Goal: Task Accomplishment & Management: Manage account settings

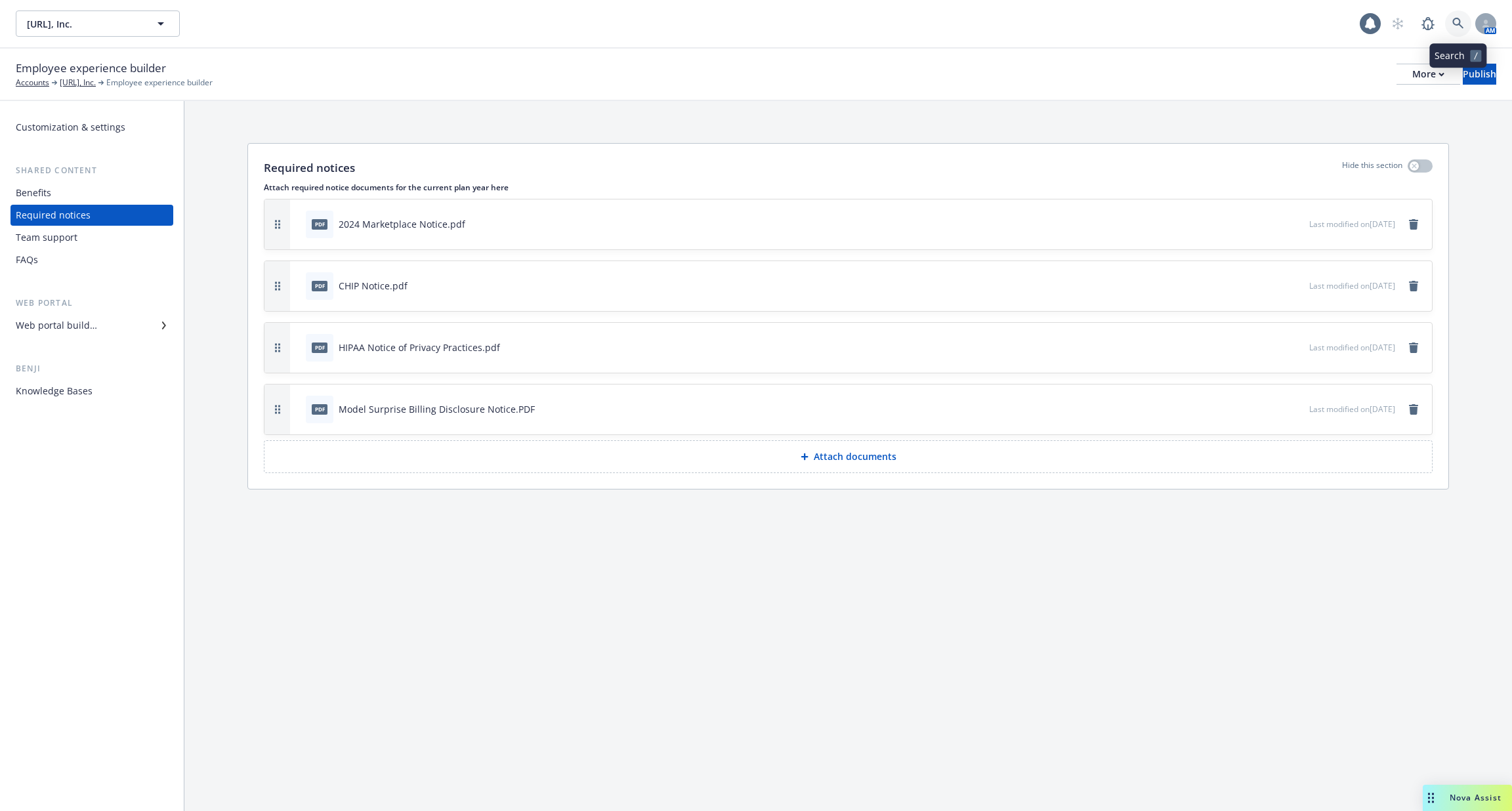
click at [1456, 24] on icon at bounding box center [1458, 24] width 12 height 12
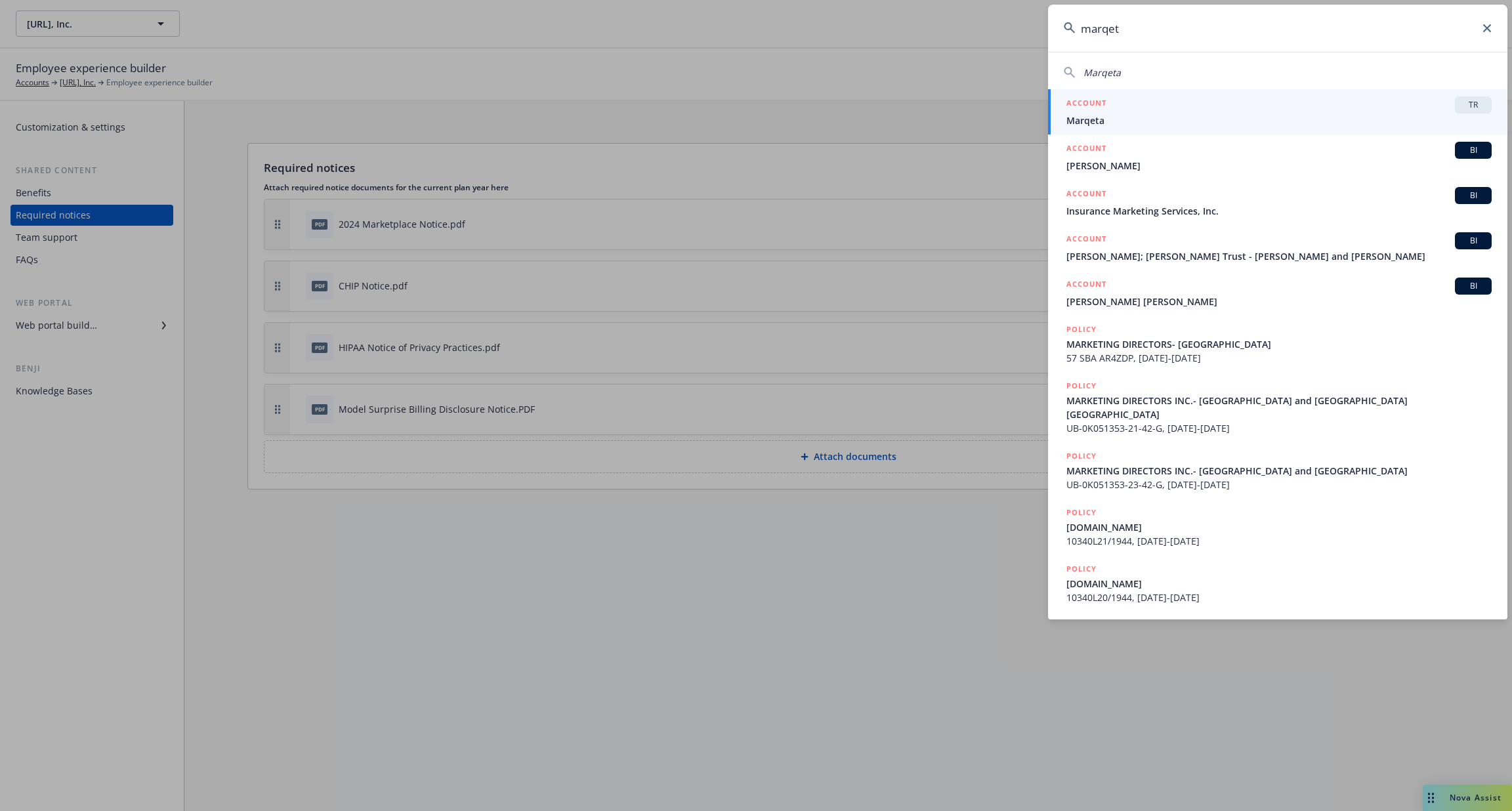
type input "marqet"
click at [1226, 108] on div "ACCOUNT TR" at bounding box center [1279, 105] width 425 height 17
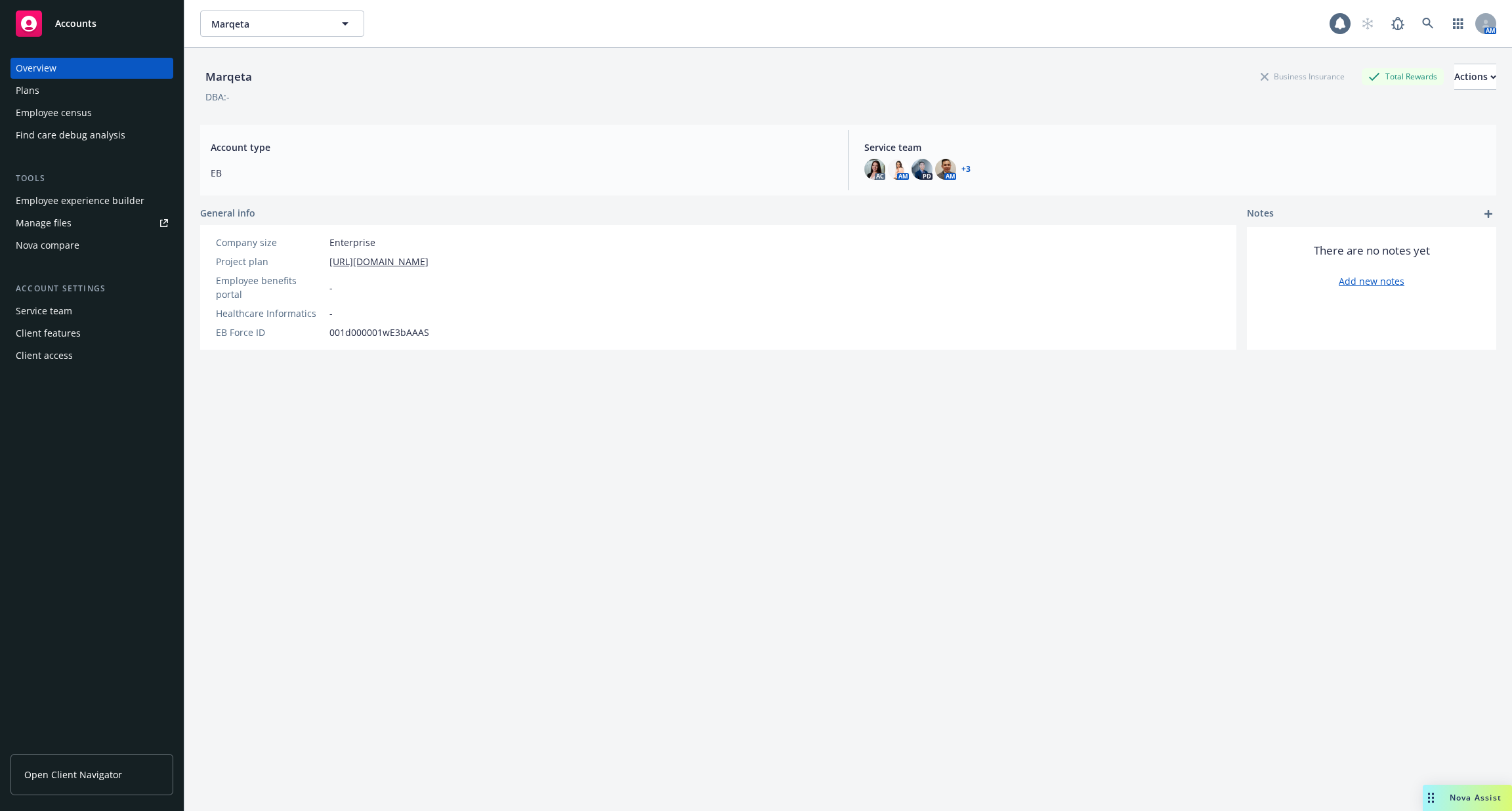
click at [108, 202] on div "Employee experience builder" at bounding box center [80, 201] width 129 height 21
click at [1422, 34] on link at bounding box center [1428, 24] width 26 height 26
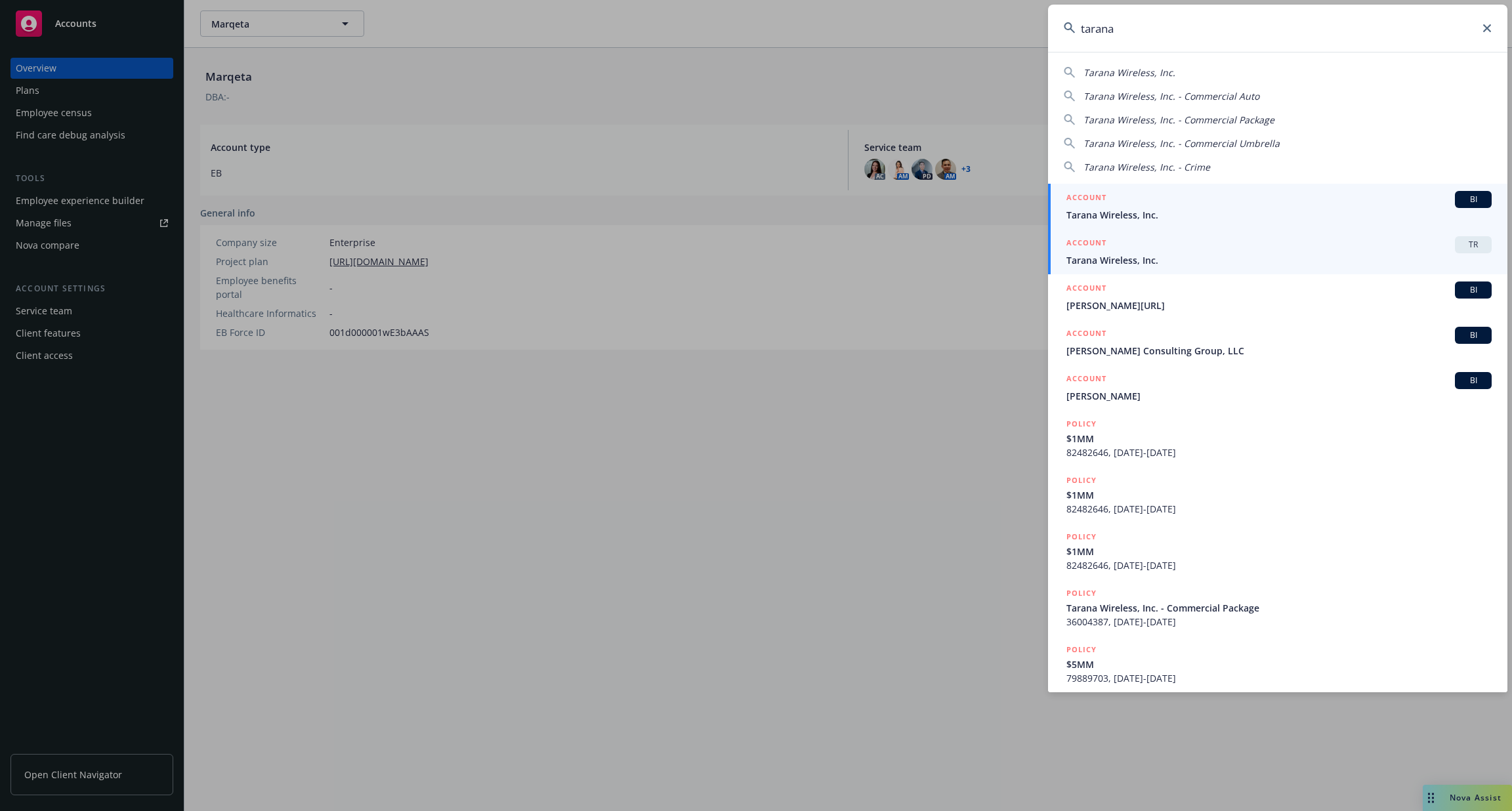
type input "tarana"
click at [1186, 248] on div "ACCOUNT TR" at bounding box center [1279, 245] width 425 height 17
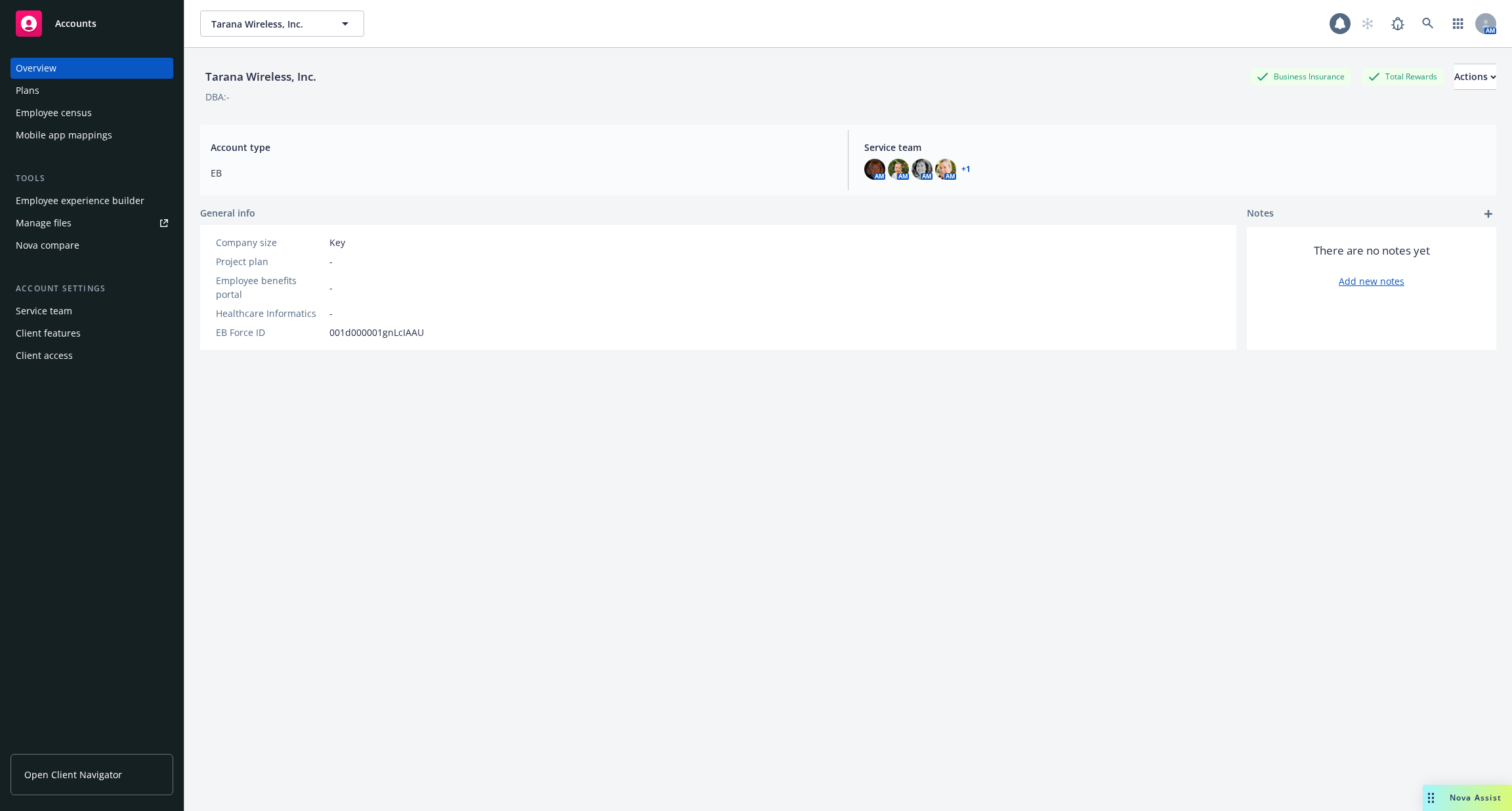
click at [116, 196] on div "Employee experience builder" at bounding box center [80, 201] width 129 height 21
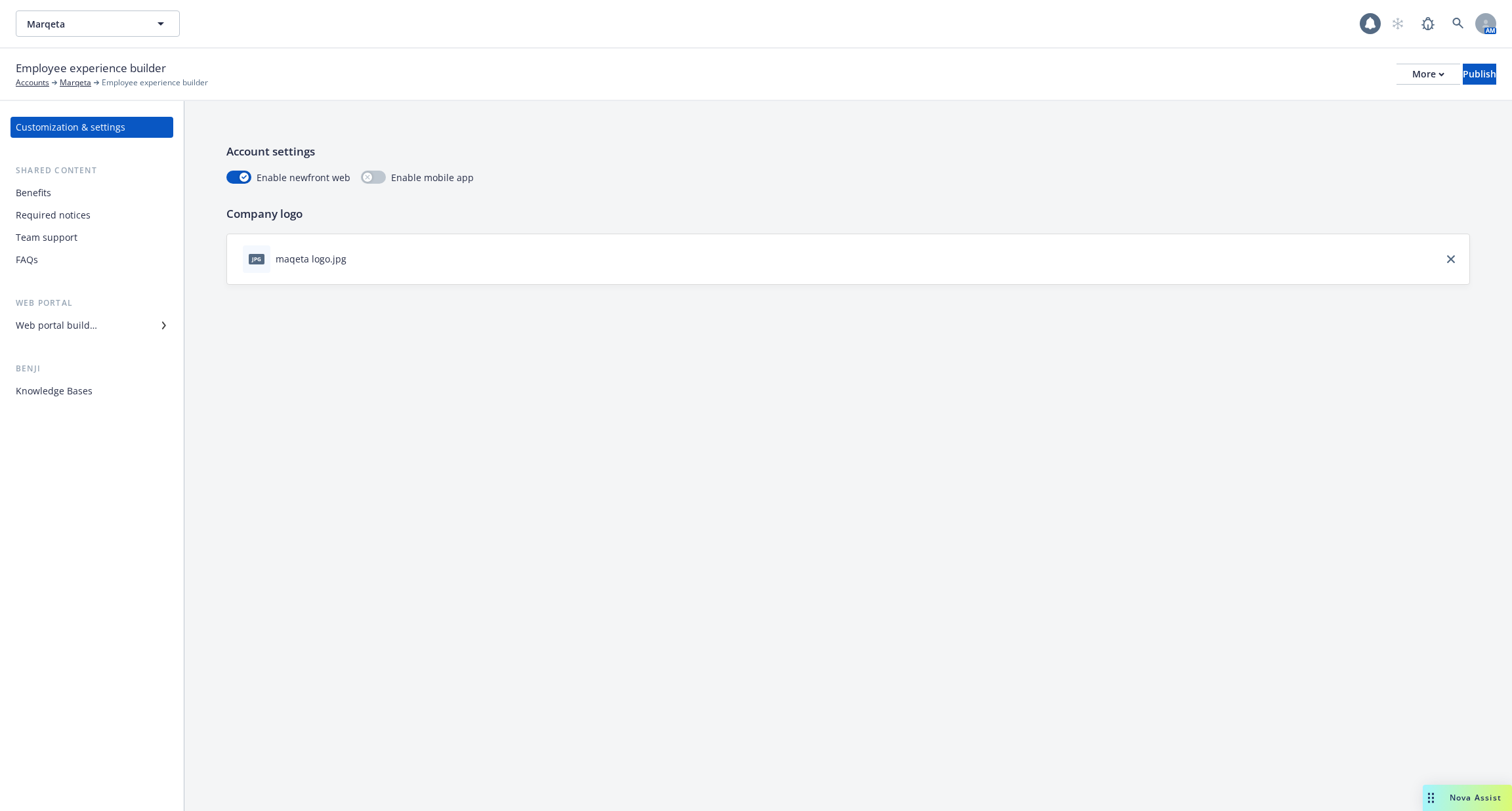
click at [108, 339] on div "Customization & settings Shared content Benefits Required notices Team support …" at bounding box center [92, 259] width 163 height 285
click at [118, 327] on div "Web portal builder" at bounding box center [92, 325] width 152 height 21
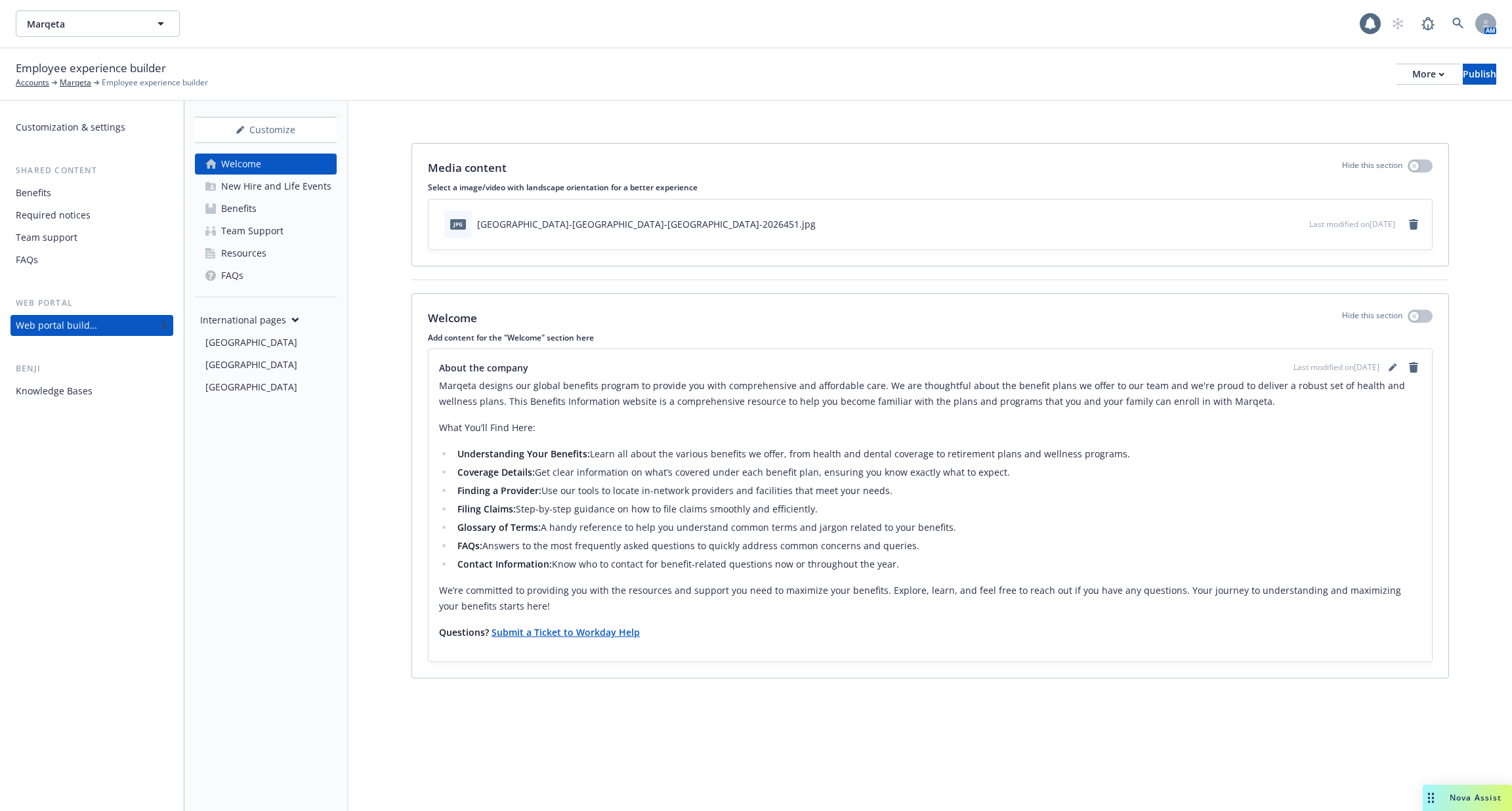
click at [286, 186] on div "New Hire and Life Events" at bounding box center [276, 186] width 110 height 21
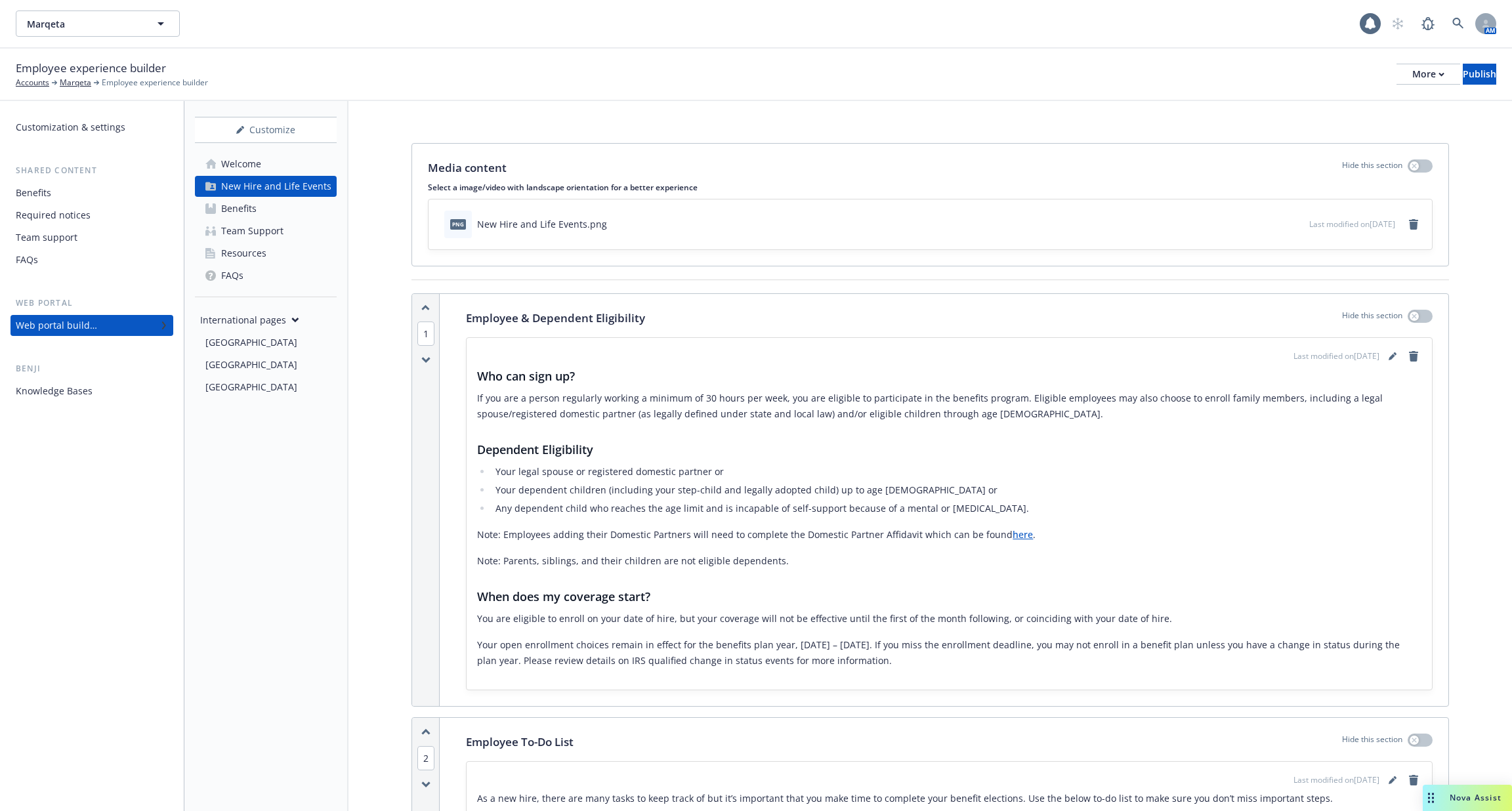
click at [280, 206] on link "Benefits" at bounding box center [266, 209] width 141 height 21
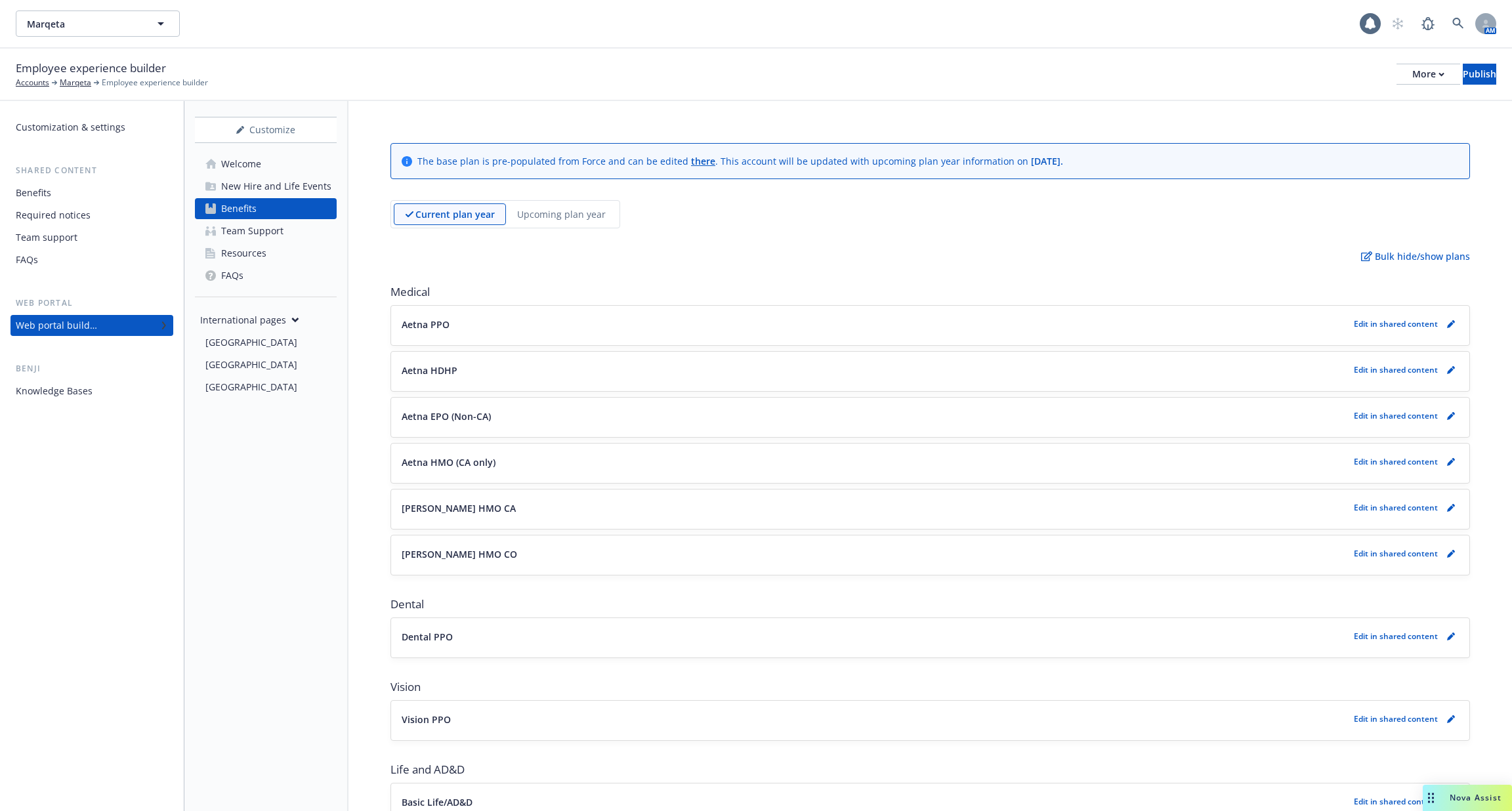
click at [278, 256] on link "Resources" at bounding box center [266, 253] width 141 height 21
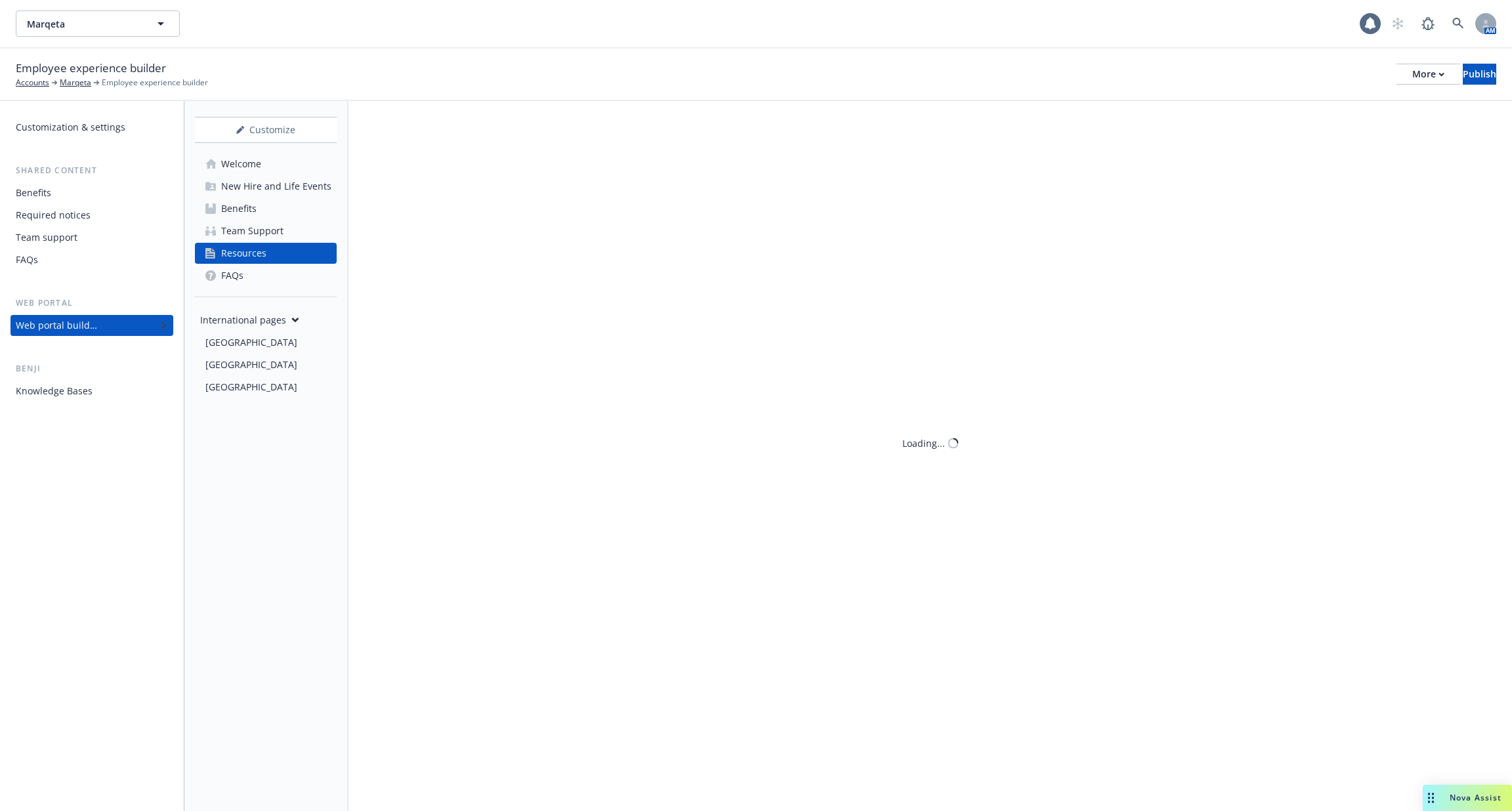
click at [280, 235] on div "Team Support" at bounding box center [253, 231] width 62 height 21
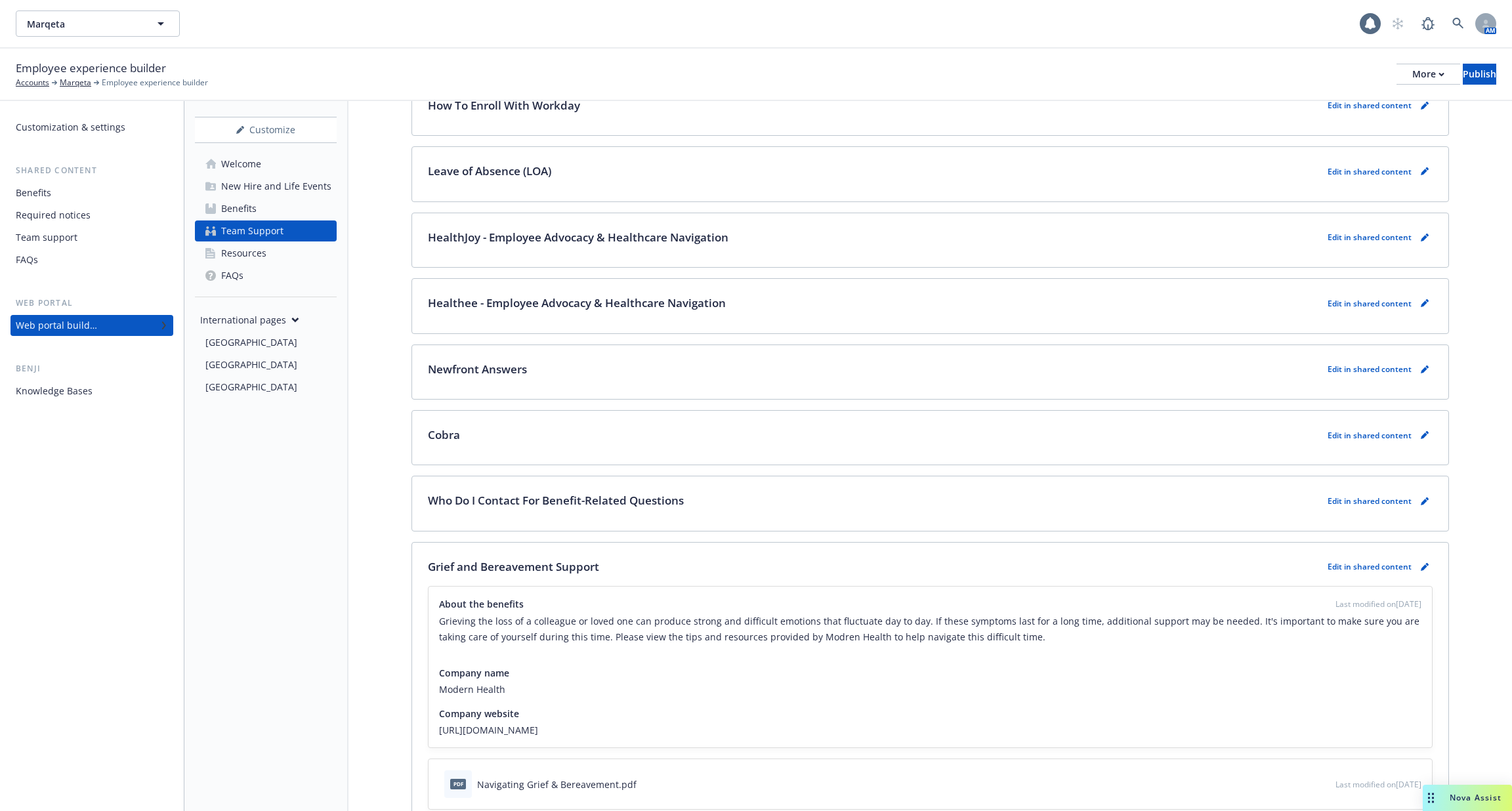
scroll to position [3044, 0]
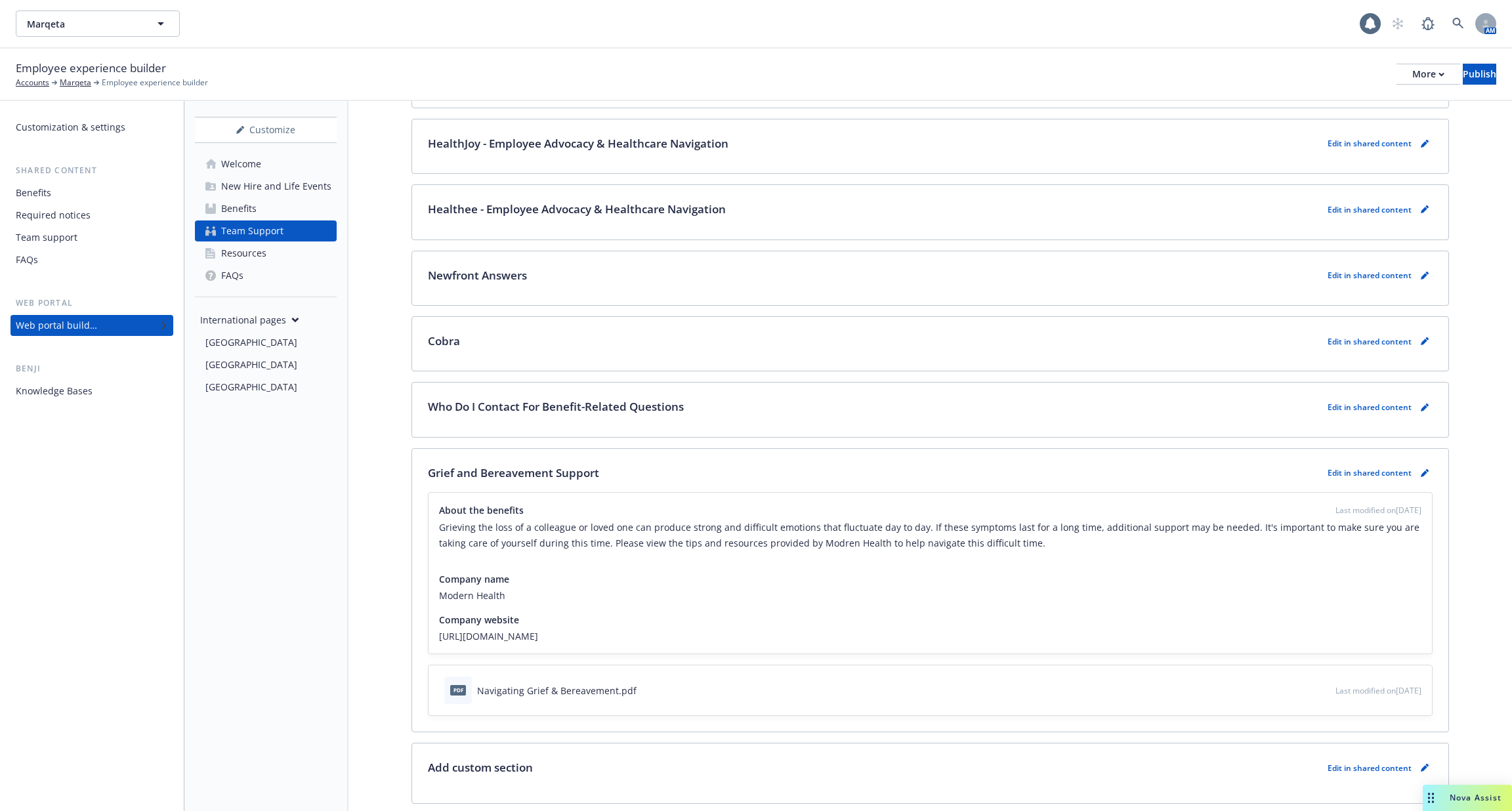
click at [800, 399] on div "Who Do I Contact For Benefit-Related Questions Edit in shared content" at bounding box center [930, 407] width 1005 height 17
click at [1423, 404] on icon "pencil" at bounding box center [1425, 408] width 8 height 8
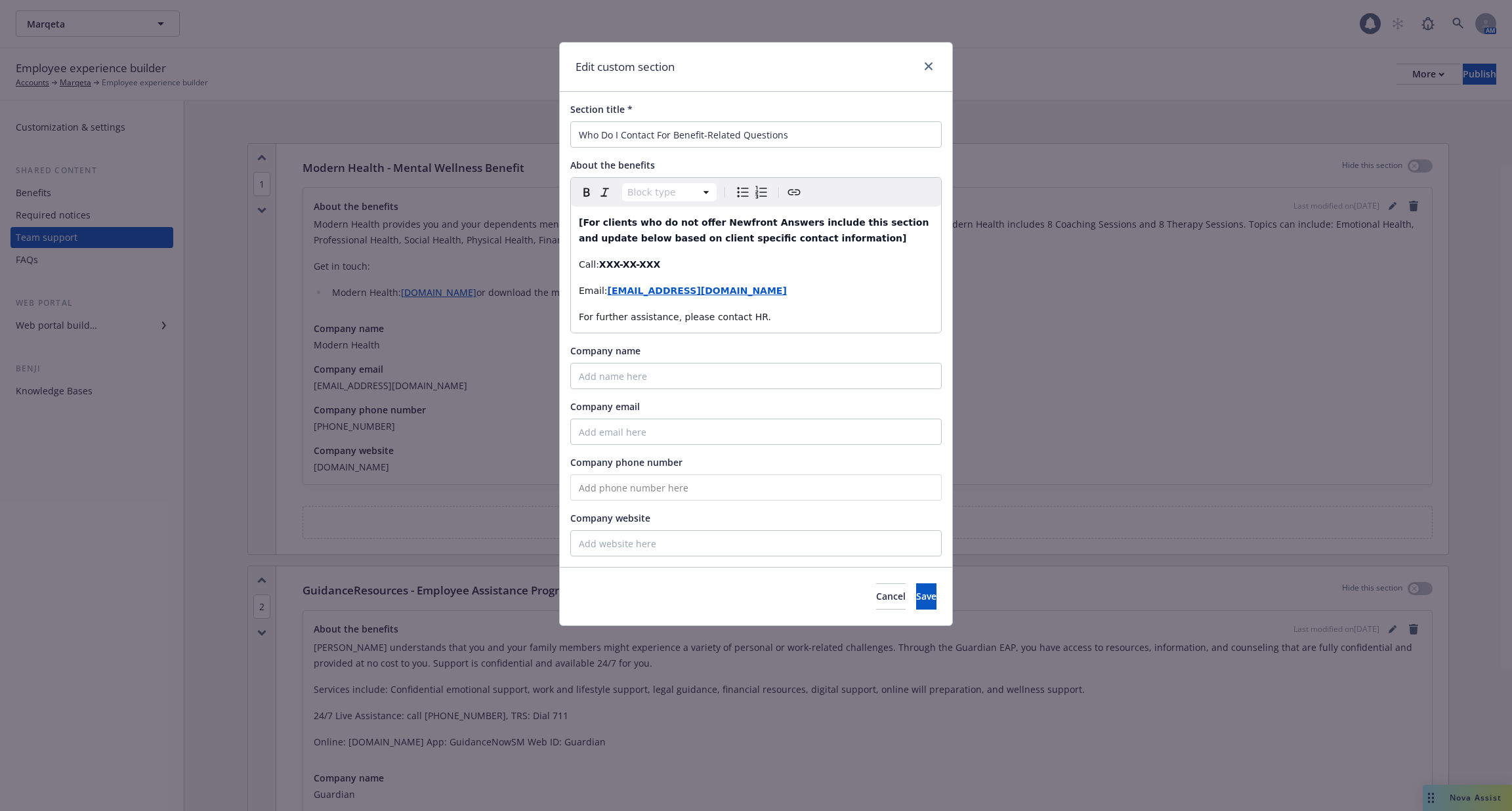
scroll to position [3243, 0]
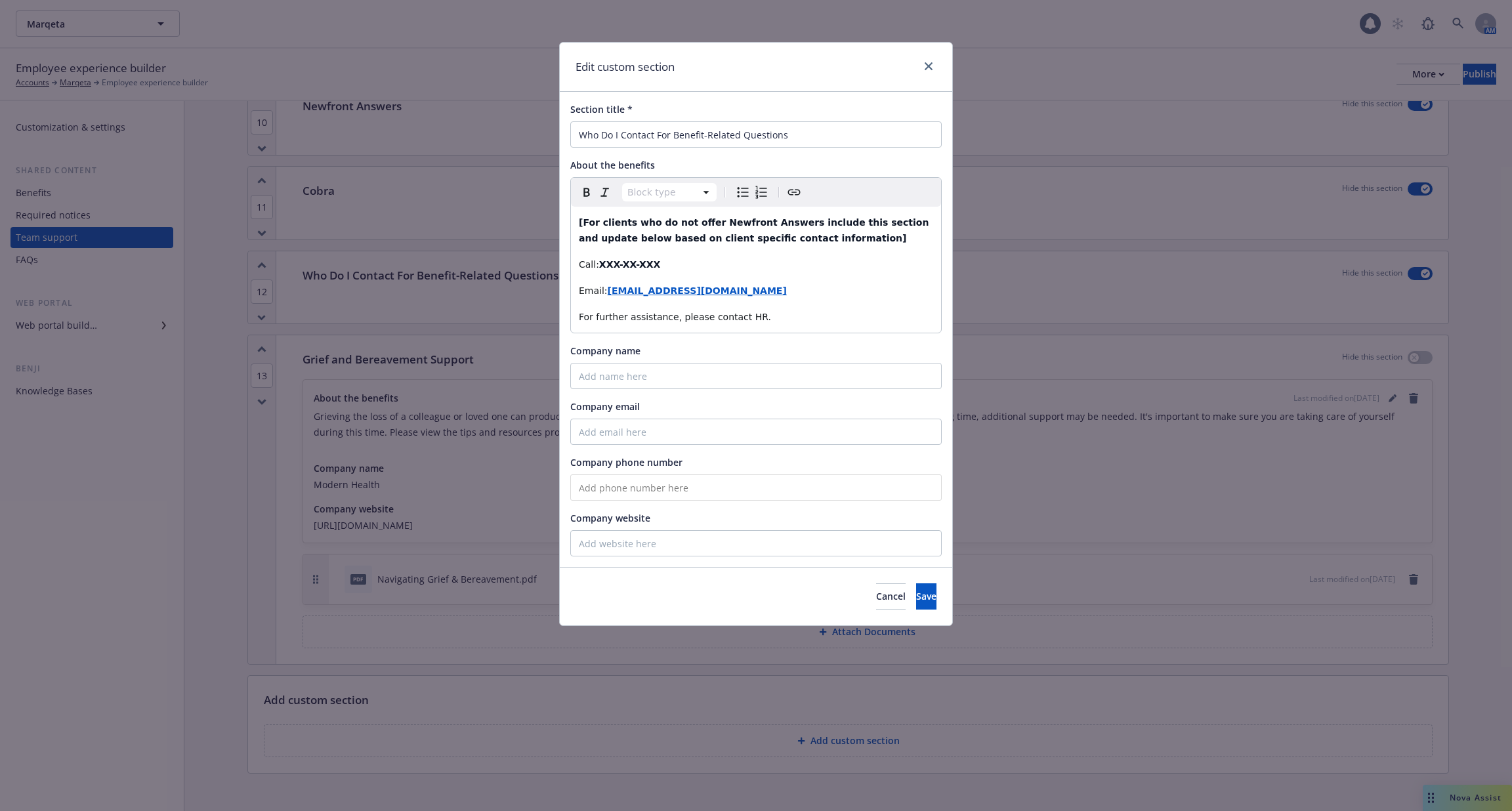
click at [1222, 364] on div "Edit custom section Section title * Who Do I Contact For Benefit-Related Questi…" at bounding box center [756, 405] width 1512 height 811
click at [876, 596] on button "Cancel" at bounding box center [891, 597] width 30 height 26
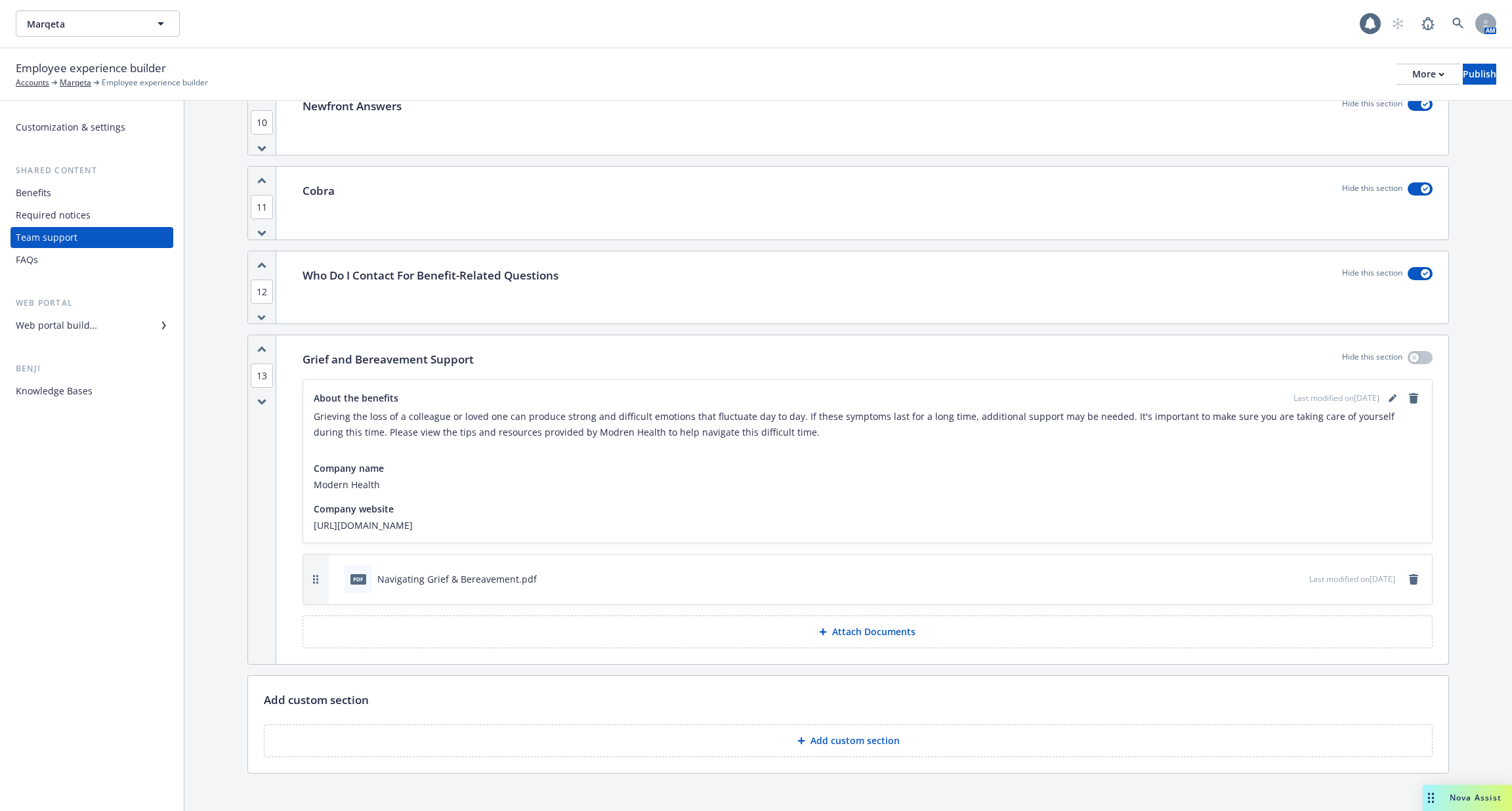
click at [74, 399] on div "Knowledge Bases" at bounding box center [54, 391] width 77 height 21
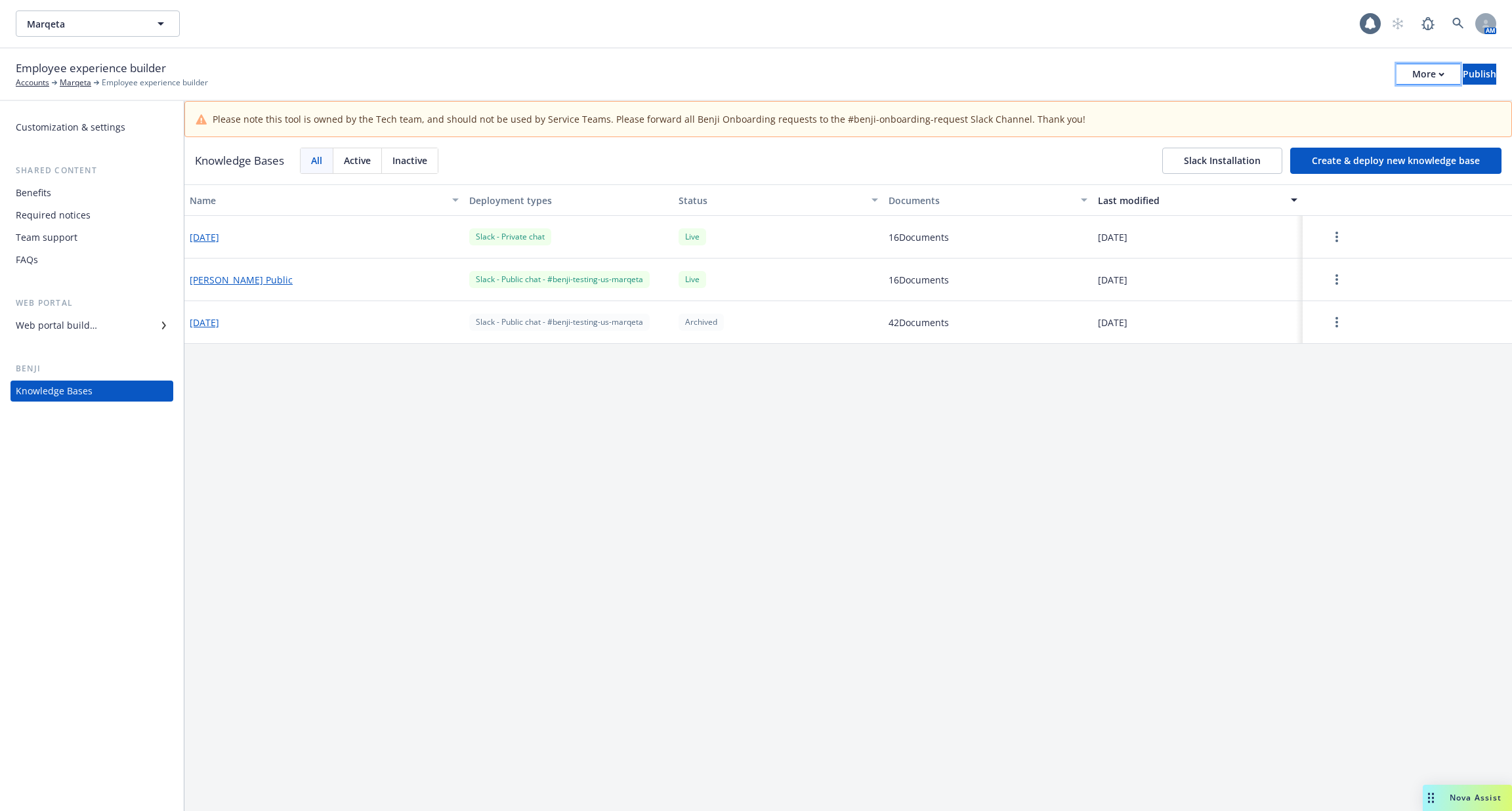
click at [1412, 82] on div "More" at bounding box center [1428, 74] width 32 height 20
click at [1275, 64] on div "Employee experience builder Accounts Marqeta Employee experience builder More C…" at bounding box center [756, 74] width 1481 height 29
click at [1237, 181] on div "Knowledge Bases All Active Inactive Slack Installation Create & deploy new know…" at bounding box center [848, 160] width 1328 height 47
click at [1230, 170] on button "Slack Installation" at bounding box center [1222, 161] width 120 height 26
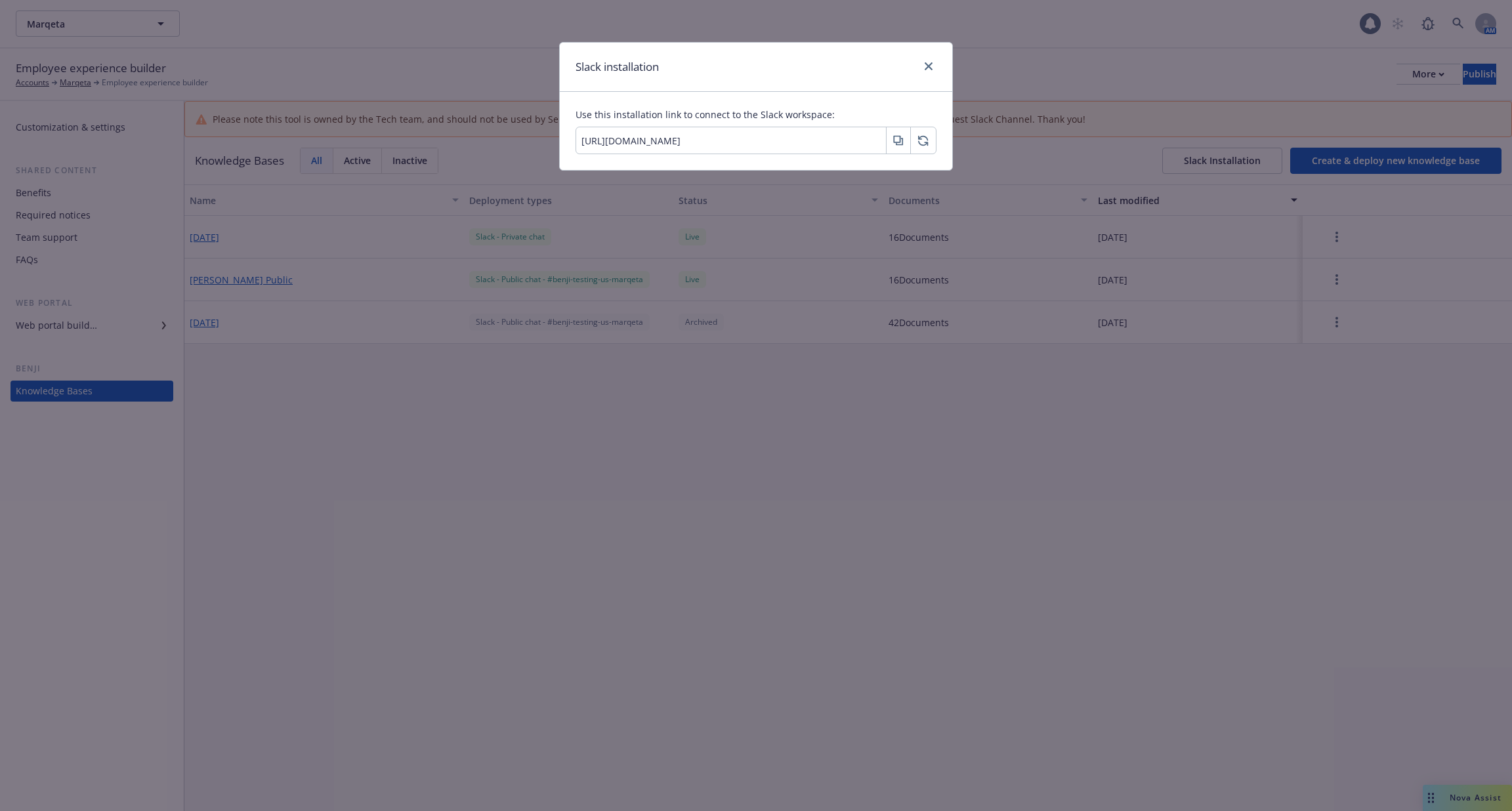
click at [893, 143] on icon "button" at bounding box center [898, 140] width 11 height 11
click at [930, 63] on icon "close" at bounding box center [929, 66] width 8 height 8
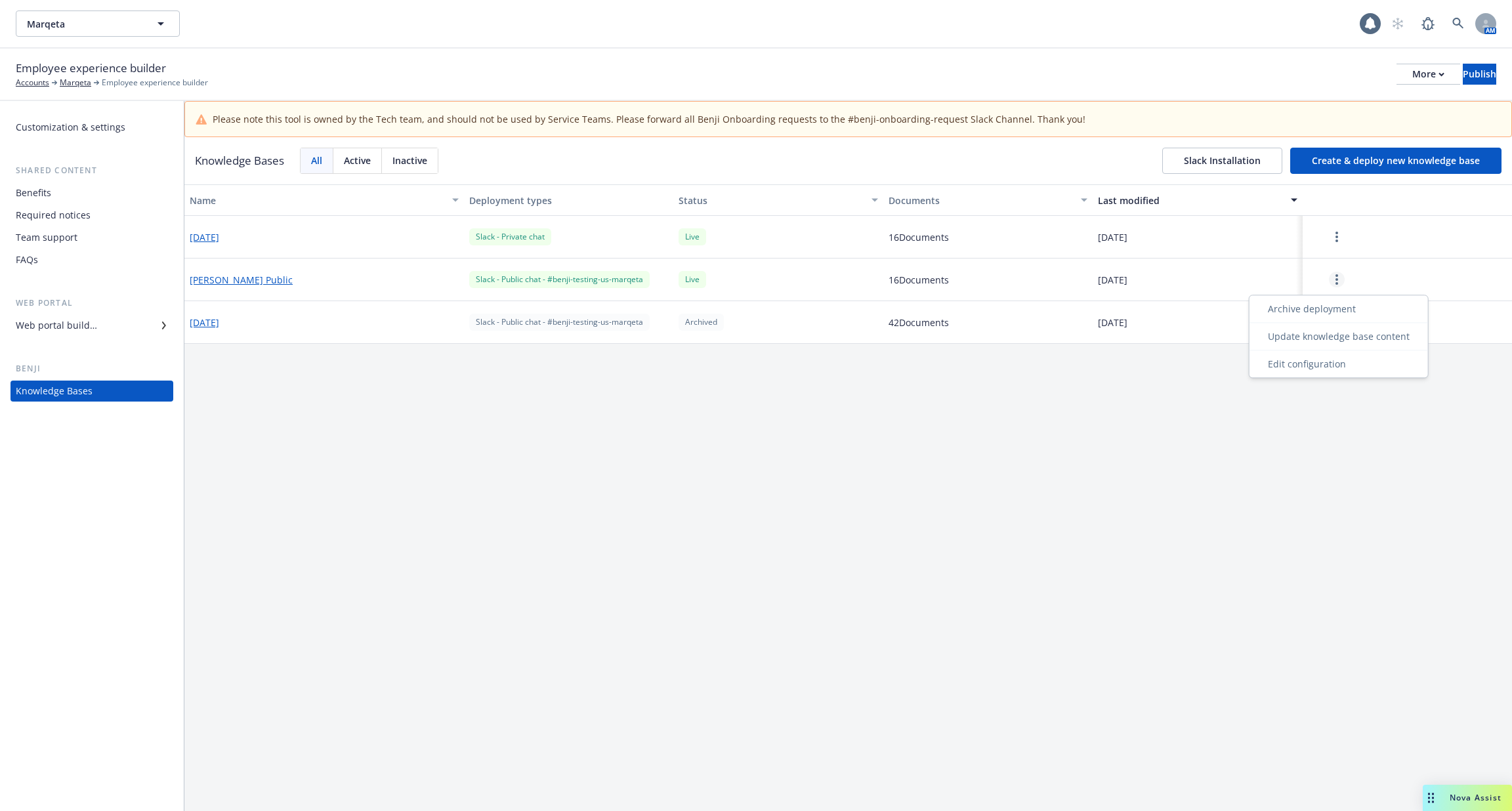
click at [1330, 279] on link "more" at bounding box center [1337, 280] width 16 height 16
click at [1333, 309] on div "Archive deployment" at bounding box center [1339, 309] width 173 height 22
